Goal: Find specific fact: Find specific fact

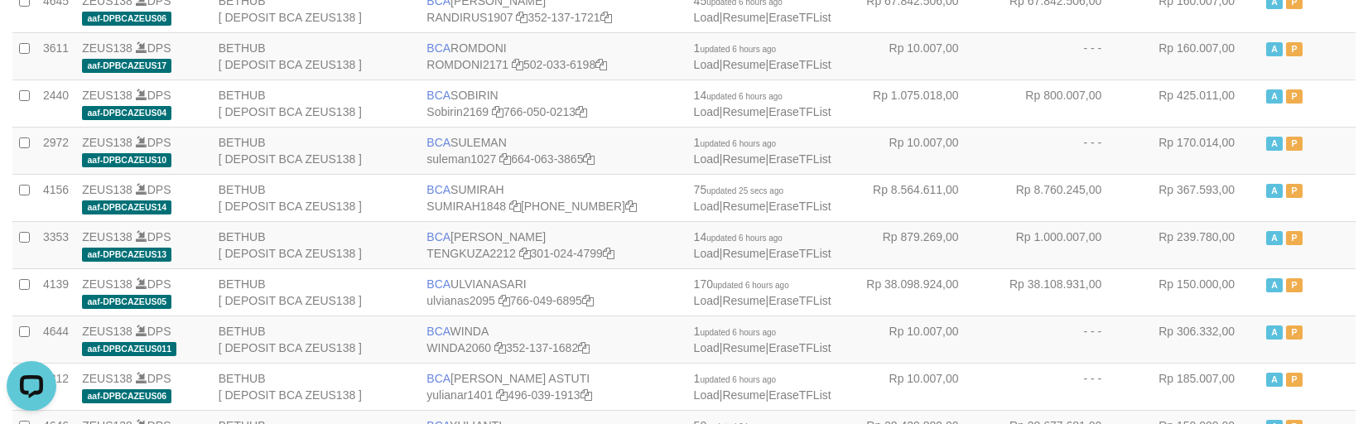
scroll to position [1747, 0]
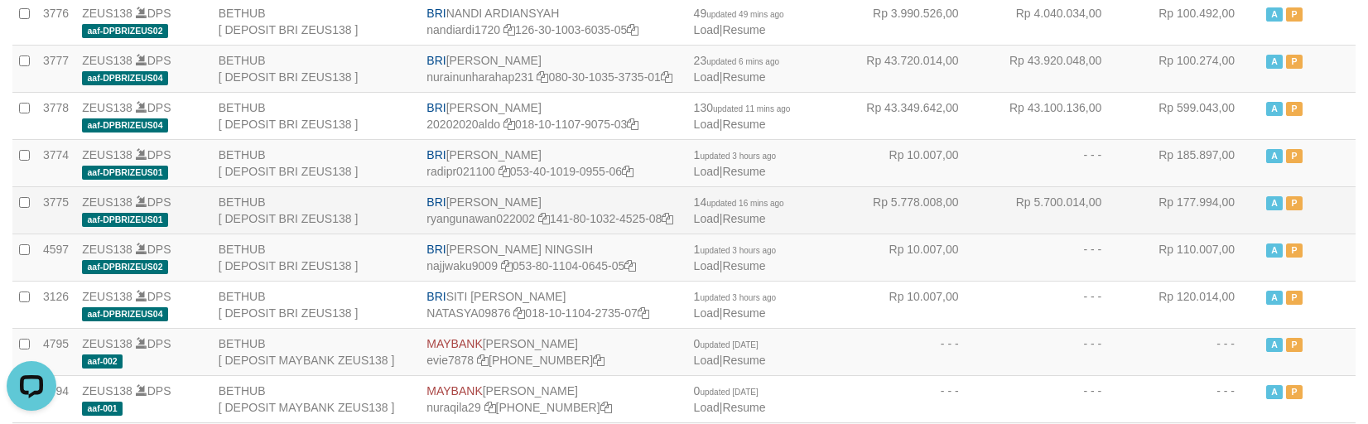
click at [465, 213] on td "BRI [PERSON_NAME] ryangunawan022002 141-80-1032-4525-08" at bounding box center [553, 209] width 267 height 47
copy td "BRI [PERSON_NAME]"
click at [505, 213] on td "BRI [PERSON_NAME] ryangunawan022002 141-80-1032-4525-08" at bounding box center [553, 209] width 267 height 47
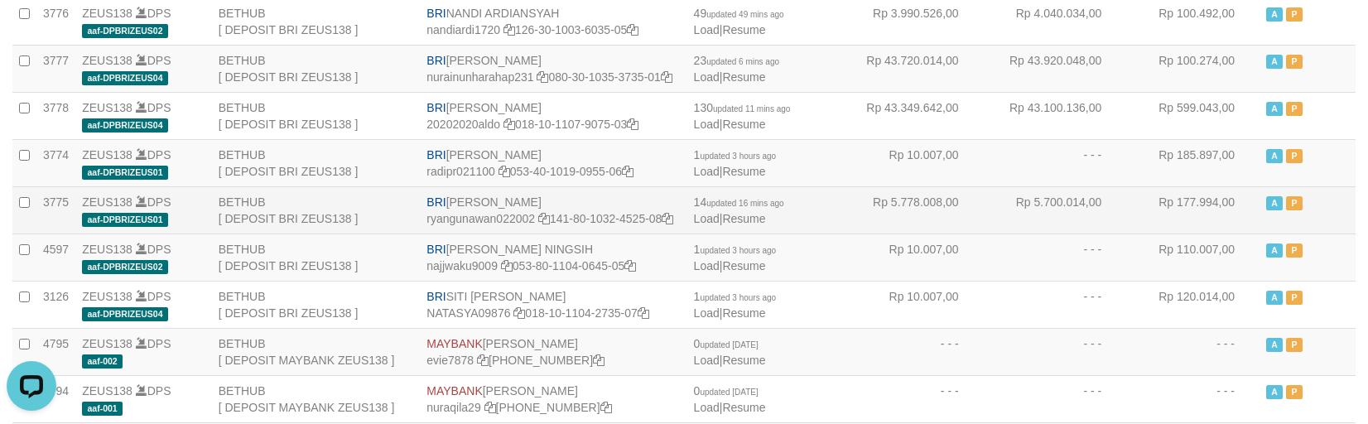
click at [449, 212] on td "BRI [PERSON_NAME] ryangunawan022002 141-80-1032-4525-08" at bounding box center [553, 209] width 267 height 47
copy td "BRI [PERSON_NAME]"
